Goal: Information Seeking & Learning: Learn about a topic

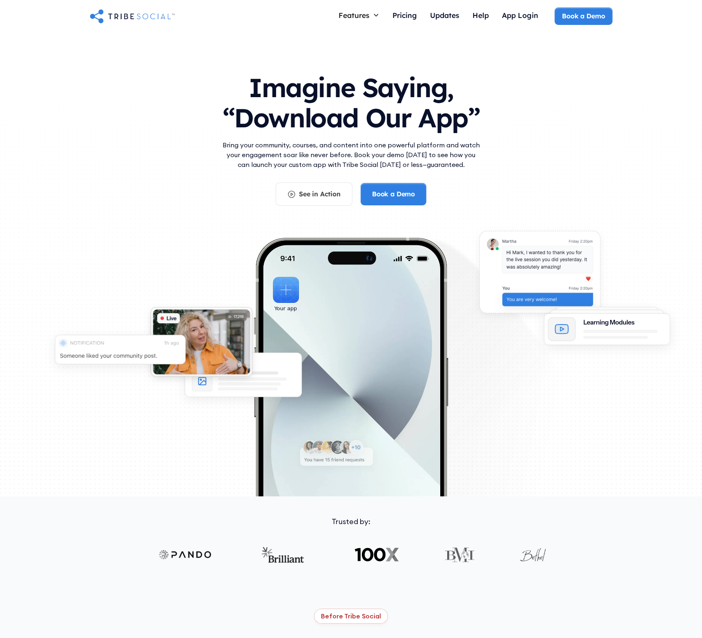
click at [287, 82] on h1 "Imagine Saying, “Download Our App”" at bounding box center [350, 101] width 261 height 72
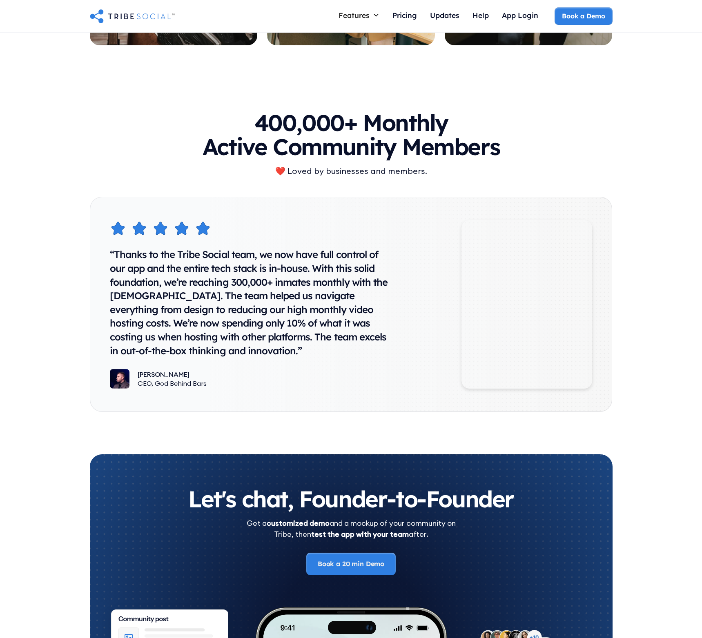
scroll to position [3931, 0]
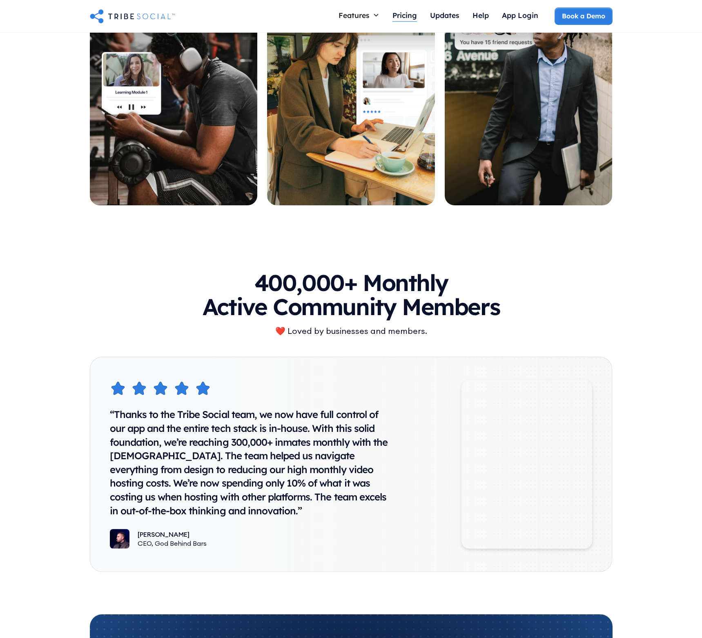
click at [399, 13] on div "Pricing" at bounding box center [404, 15] width 24 height 9
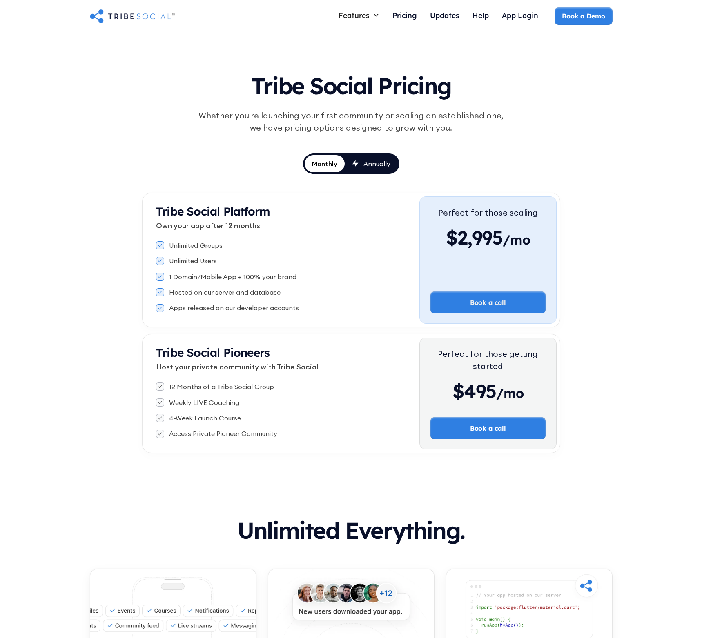
click at [374, 167] on div "Annually" at bounding box center [376, 163] width 27 height 9
click at [321, 168] on div "Monthly" at bounding box center [324, 163] width 27 height 9
click at [563, 151] on div "Tribe Social Pricing Whether you're launching your first community or scaling a…" at bounding box center [351, 259] width 702 height 453
click at [451, 19] on div "Updates" at bounding box center [444, 15] width 29 height 9
